Goal: Information Seeking & Learning: Learn about a topic

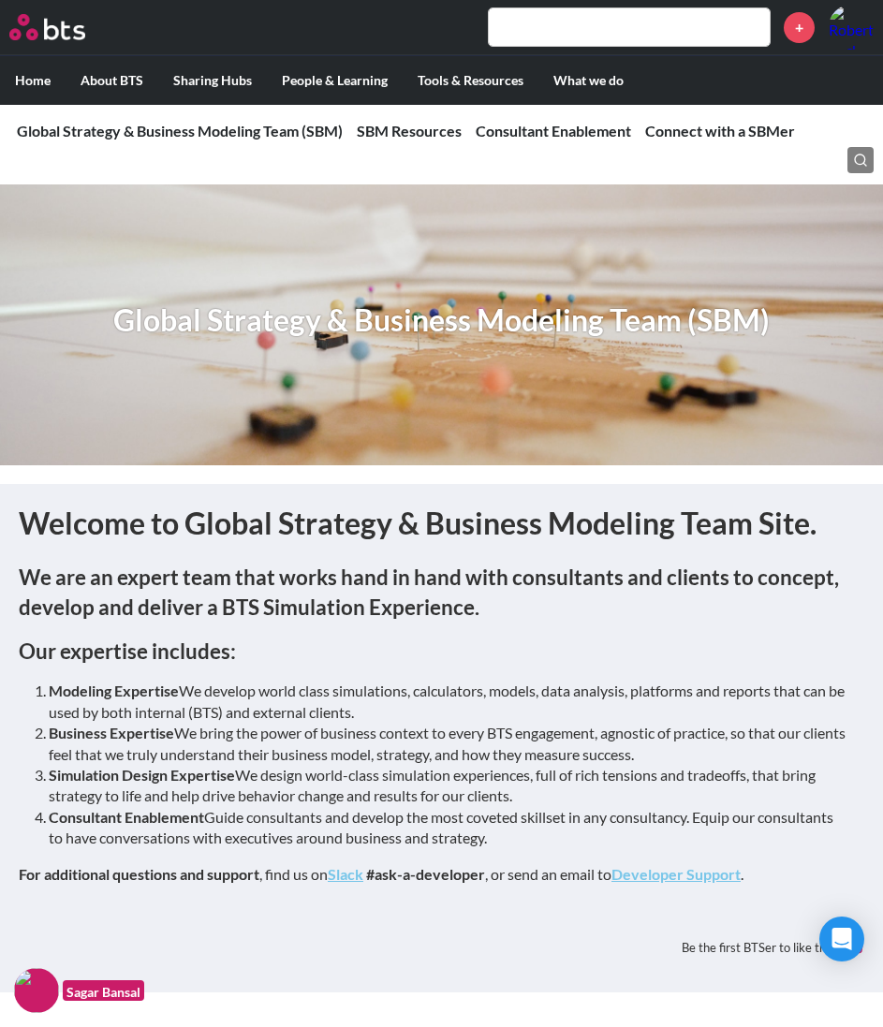
click at [56, 29] on img at bounding box center [47, 27] width 76 height 26
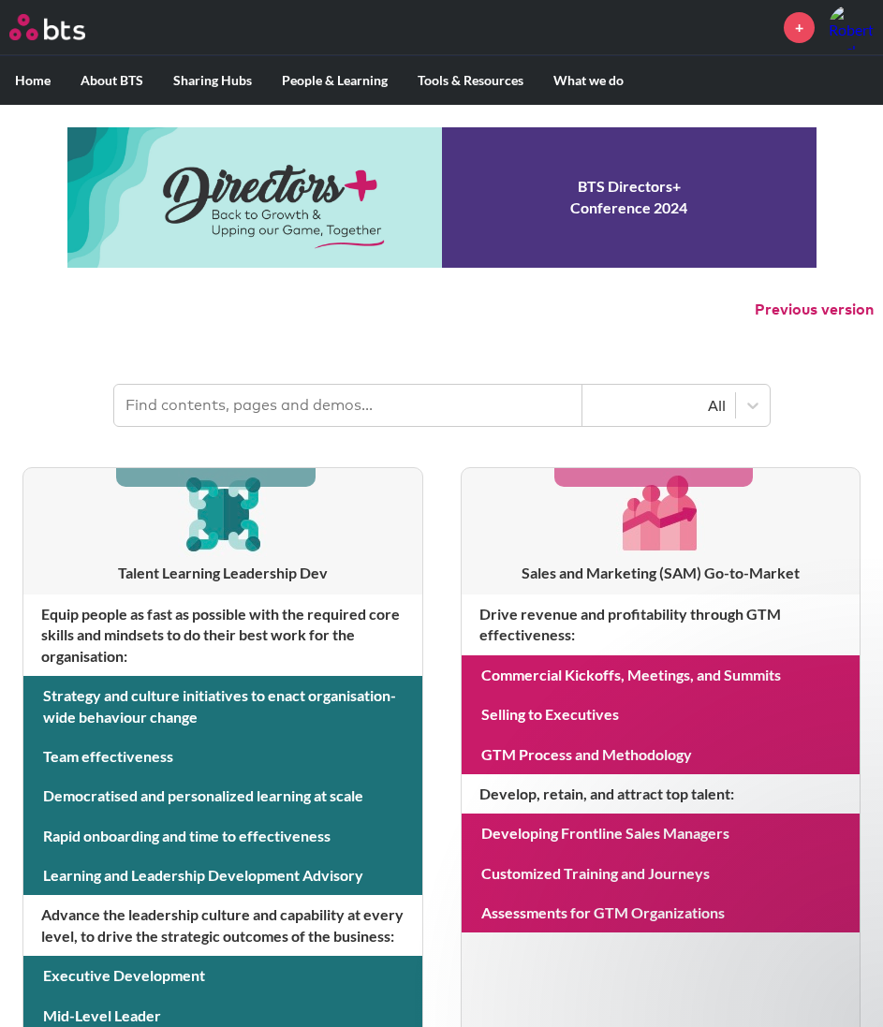
click at [203, 412] on input "text" at bounding box center [348, 405] width 468 height 41
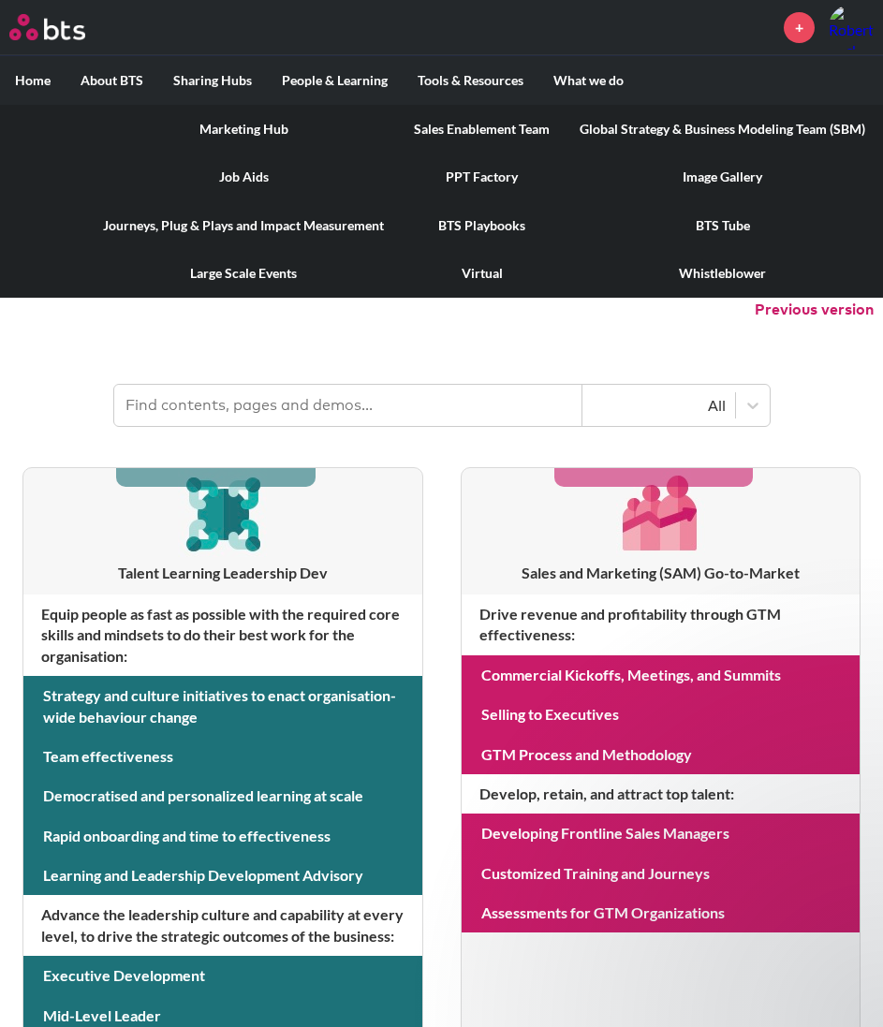
click at [694, 133] on link "Global Strategy & Business Modeling Team (SBM)" at bounding box center [723, 129] width 316 height 49
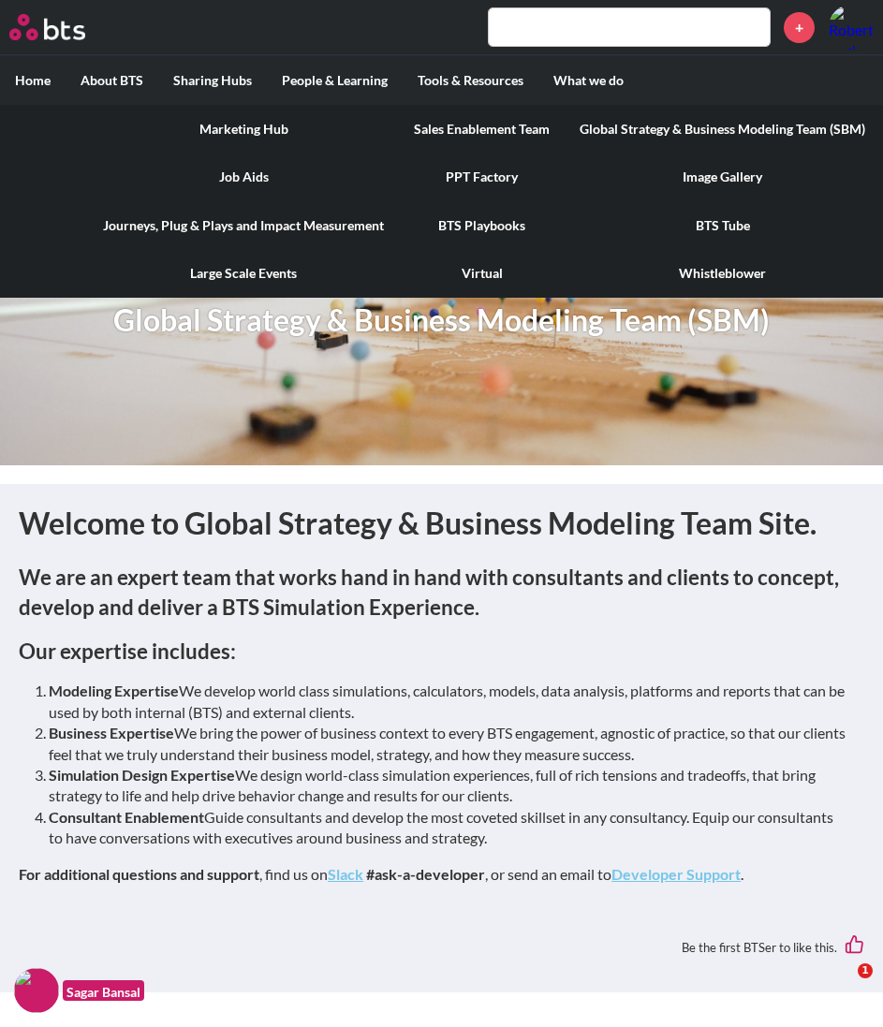
click at [694, 126] on link "Global Strategy & Business Modeling Team (SBM)" at bounding box center [723, 129] width 316 height 49
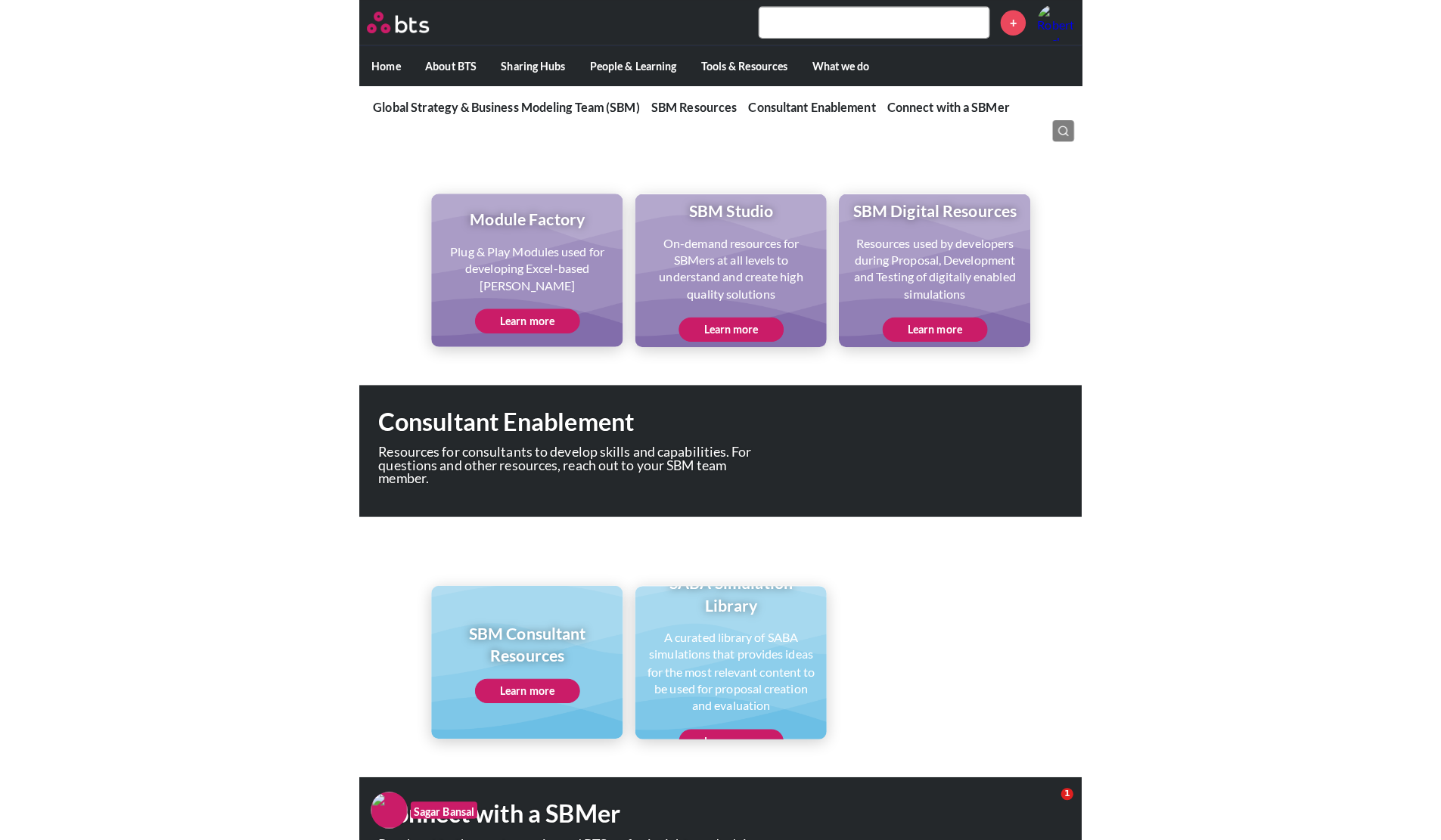
scroll to position [756, 0]
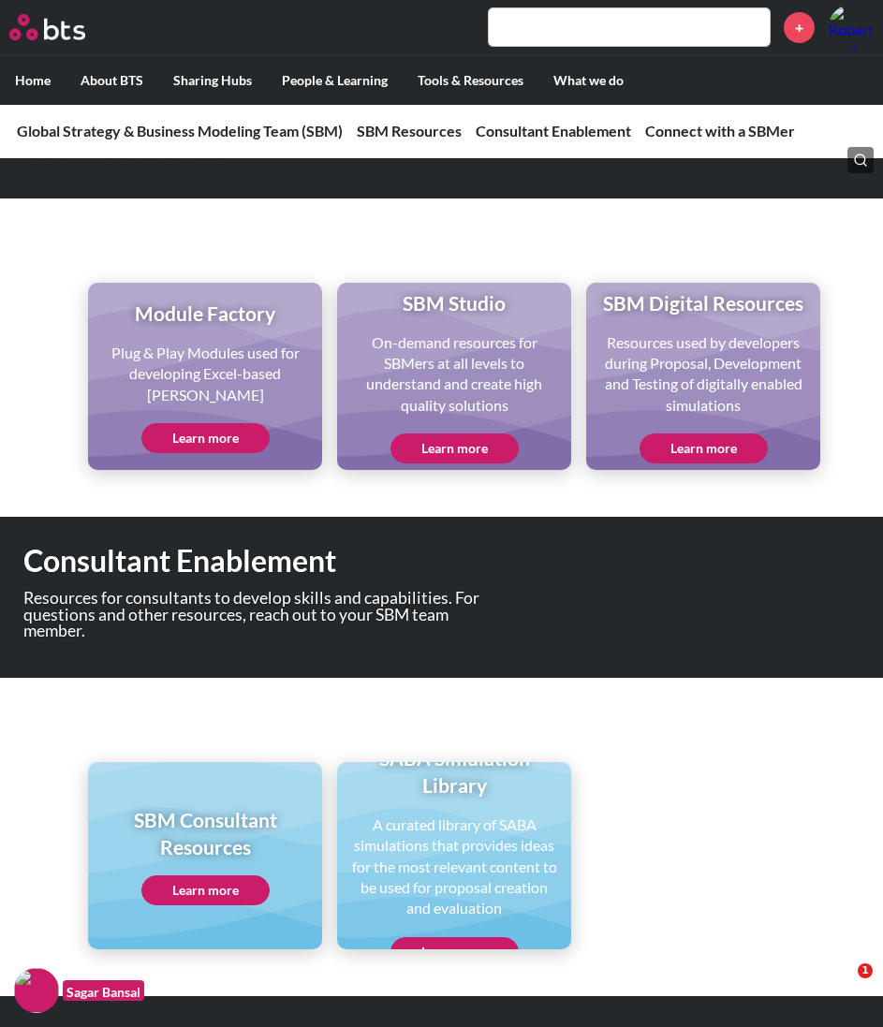
click at [215, 430] on link "Learn more" at bounding box center [205, 438] width 128 height 30
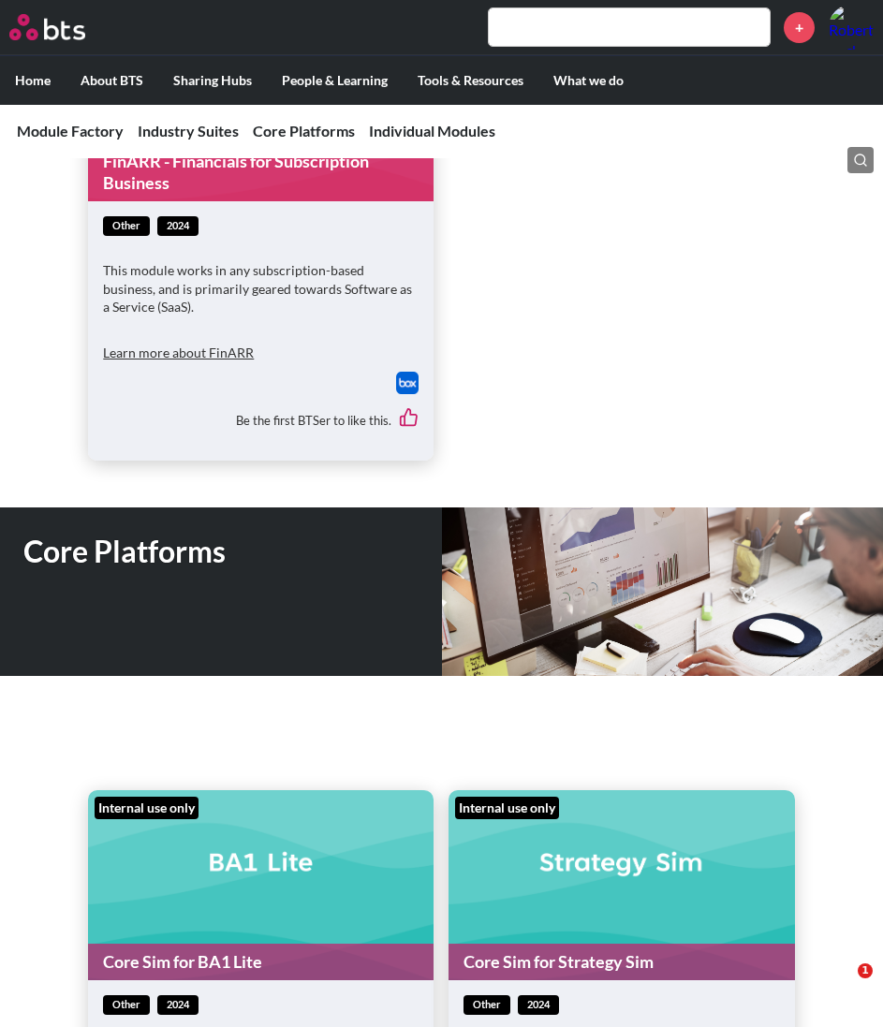
scroll to position [5929, 0]
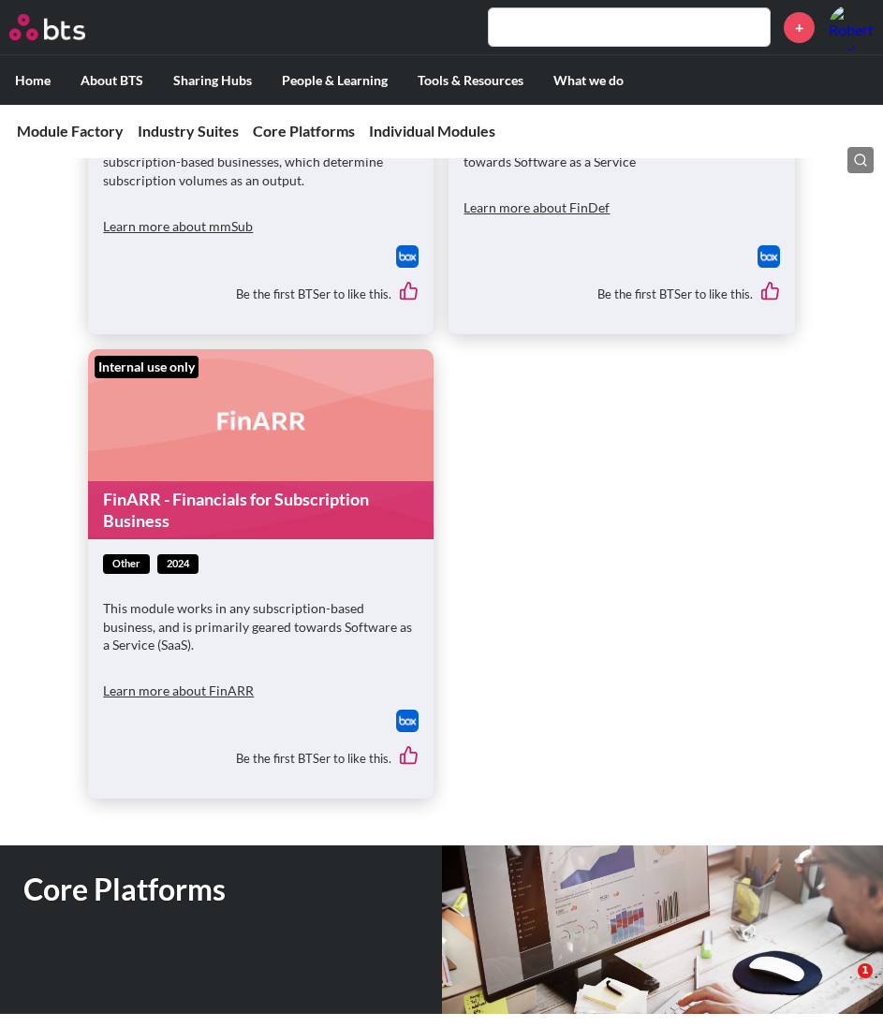
click at [667, 644] on ul "Internal use only DataCenter - Data Center Utilization and Expense other 2024 T…" at bounding box center [441, 91] width 706 height 1415
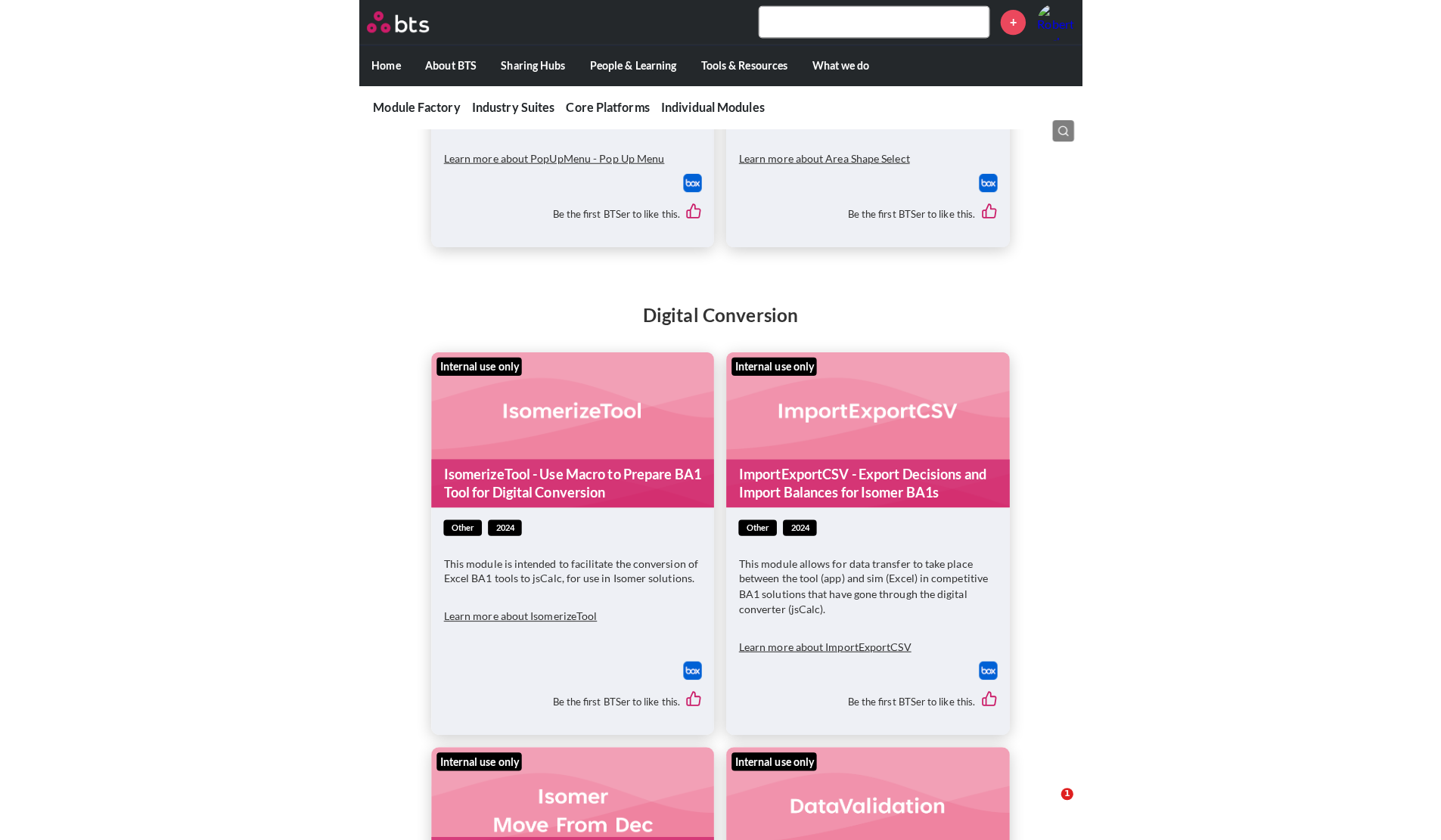
scroll to position [14828, 0]
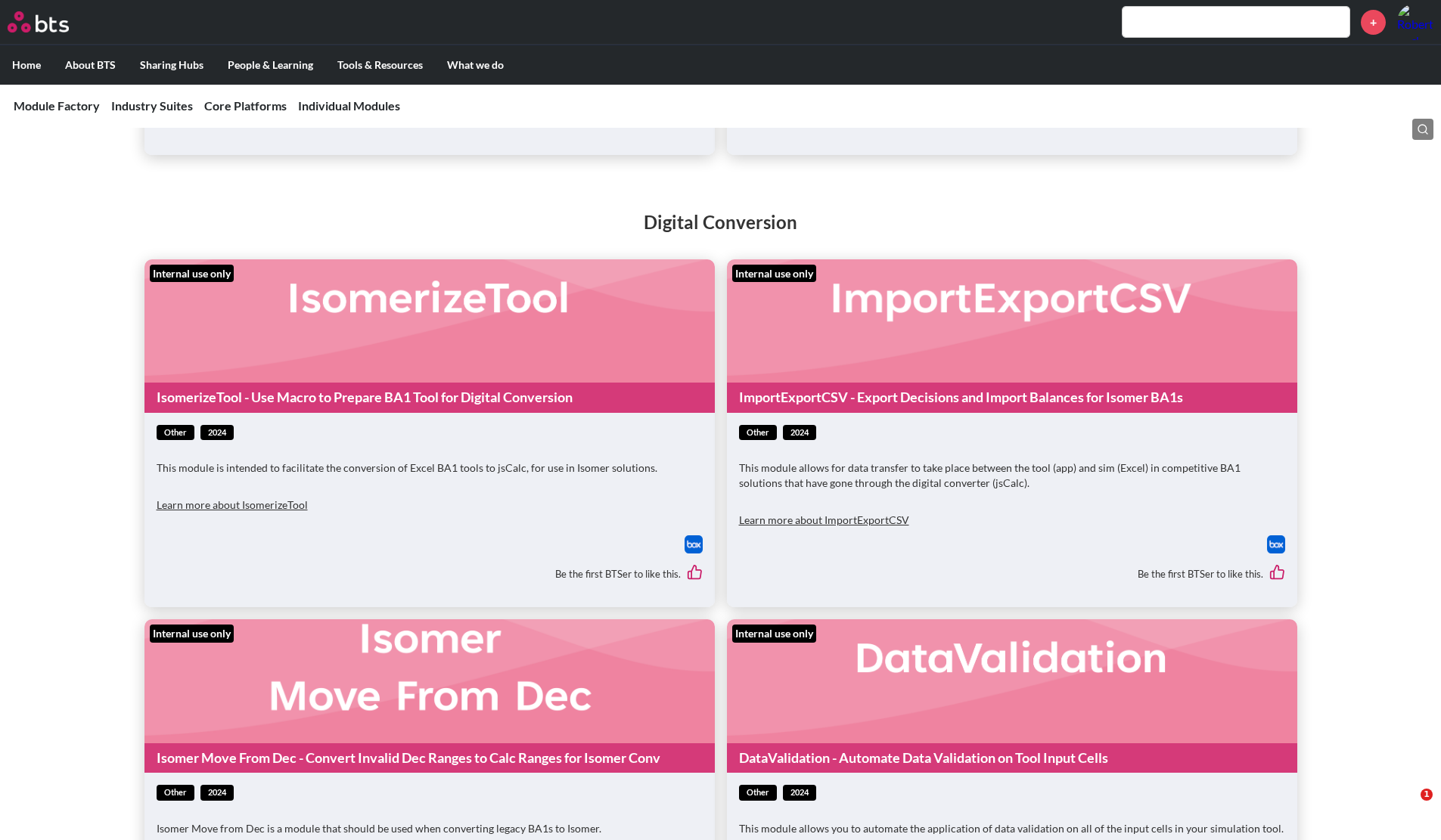
click at [724, 536] on img at bounding box center [1275, 544] width 18 height 18
